Goal: Transaction & Acquisition: Subscribe to service/newsletter

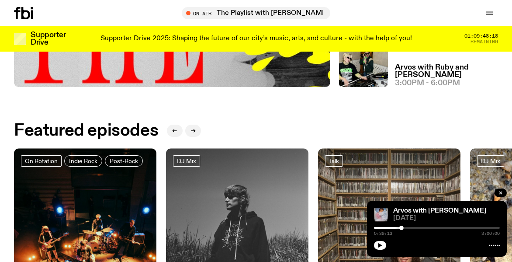
scroll to position [215, 0]
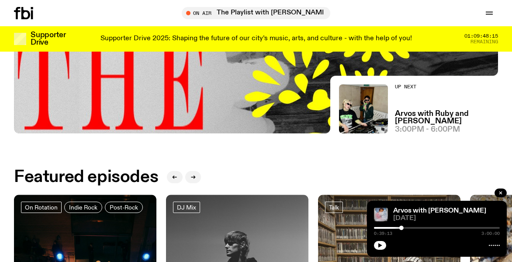
drag, startPoint x: 211, startPoint y: 104, endPoint x: 177, endPoint y: 106, distance: 33.3
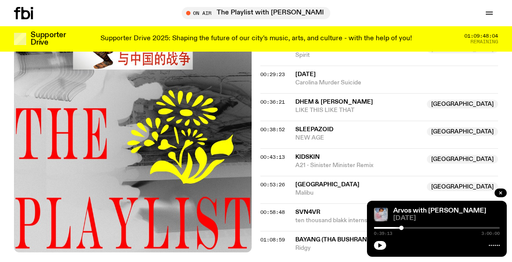
scroll to position [484, 0]
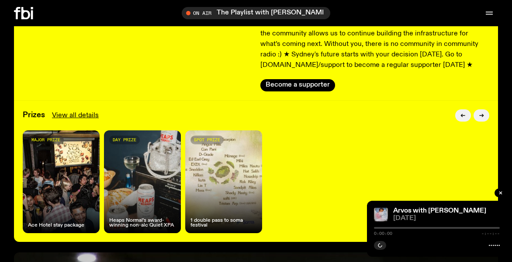
scroll to position [136, 0]
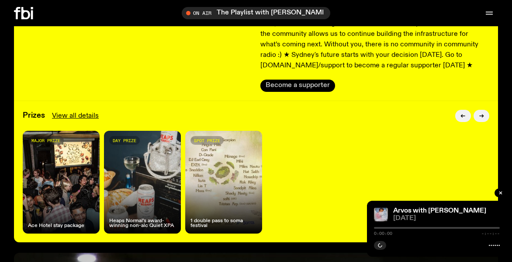
click at [288, 82] on button "Become a supporter" at bounding box center [297, 86] width 75 height 12
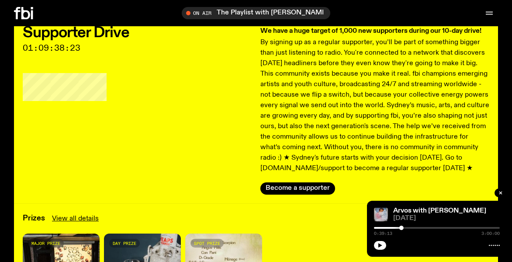
scroll to position [86, 0]
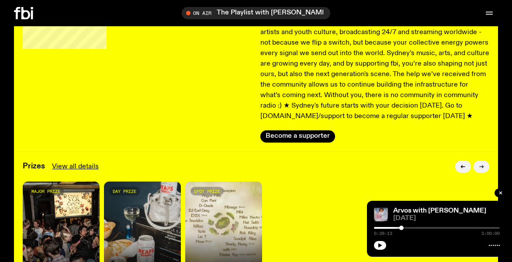
click at [481, 169] on button "button" at bounding box center [482, 166] width 16 height 12
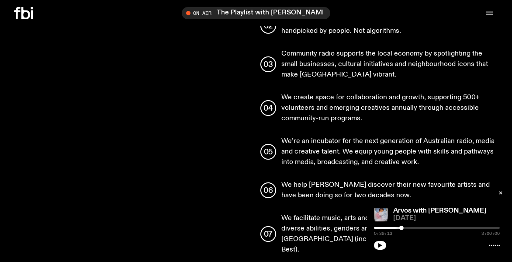
scroll to position [1208, 0]
